Goal: Task Accomplishment & Management: Complete application form

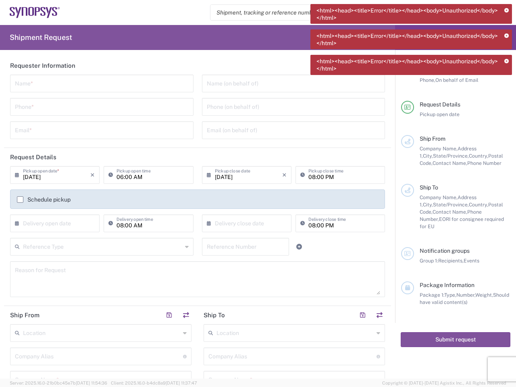
click at [506, 10] on icon at bounding box center [506, 10] width 4 height 4
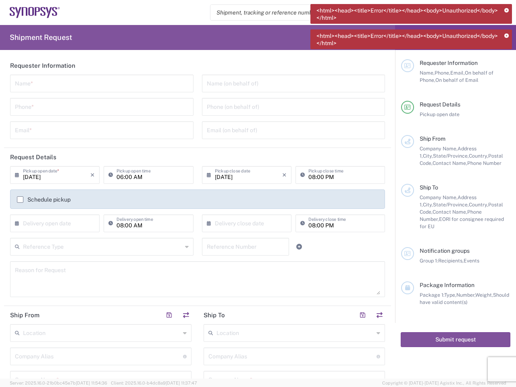
click at [506, 36] on icon at bounding box center [506, 36] width 4 height 4
click at [506, 61] on div "Requester Information" at bounding box center [464, 62] width 91 height 7
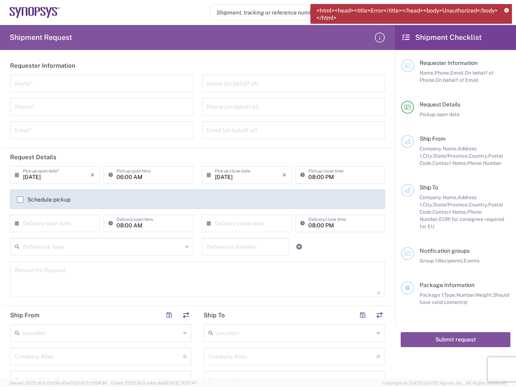
click at [100, 83] on input "text" at bounding box center [102, 83] width 174 height 14
click at [100, 107] on input "tel" at bounding box center [102, 106] width 174 height 14
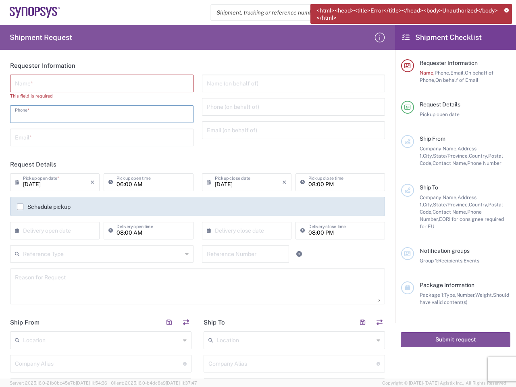
click at [100, 130] on input "text" at bounding box center [102, 137] width 174 height 14
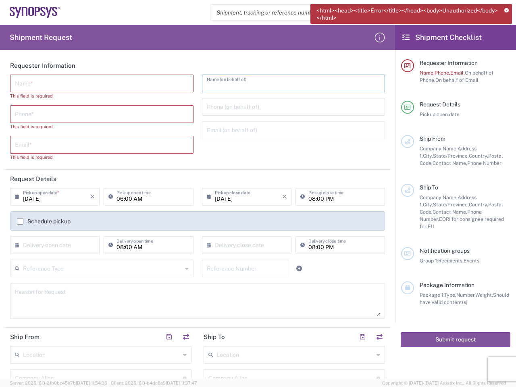
click at [288, 83] on input "text" at bounding box center [294, 83] width 174 height 14
click at [288, 107] on input "tel" at bounding box center [294, 106] width 174 height 14
click at [288, 130] on input "text" at bounding box center [294, 129] width 174 height 14
click at [54, 175] on h2 "Request Details" at bounding box center [33, 179] width 46 height 8
